Goal: Find specific page/section: Find specific page/section

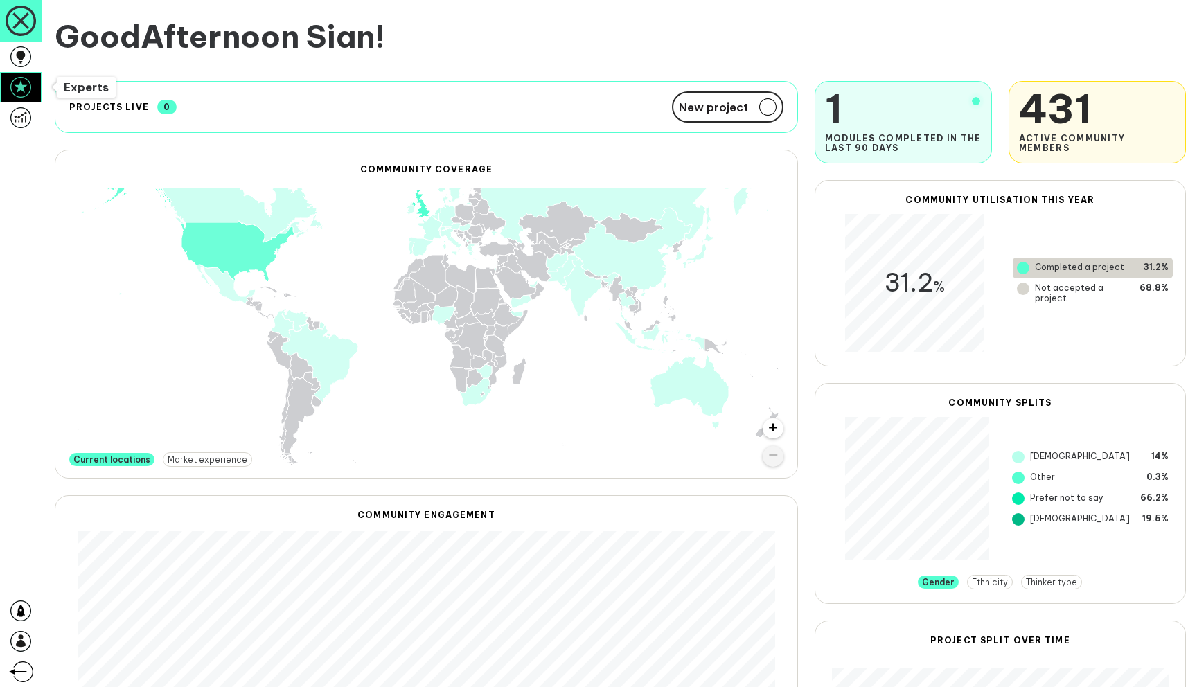
click at [13, 85] on icon at bounding box center [20, 87] width 21 height 21
